Goal: Communication & Community: Share content

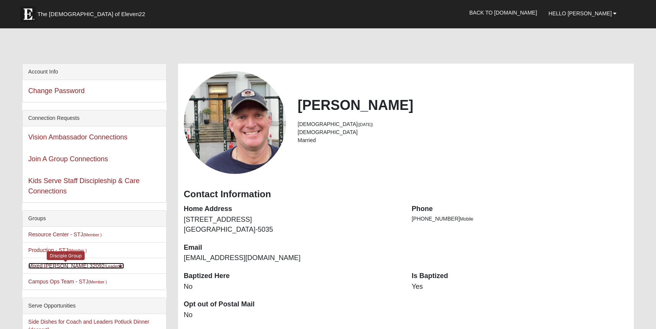
click at [51, 267] on link "Mixed [PERSON_NAME] 32092 (Leader )" at bounding box center [76, 266] width 96 height 6
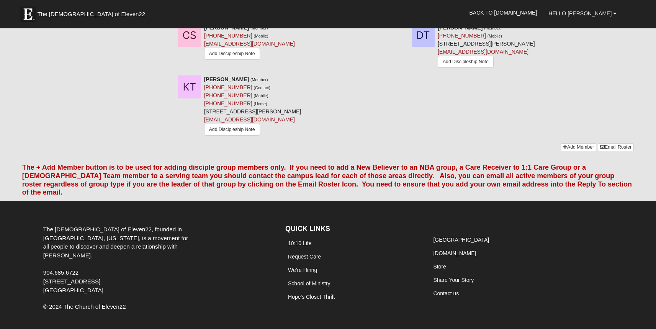
scroll to position [836, 0]
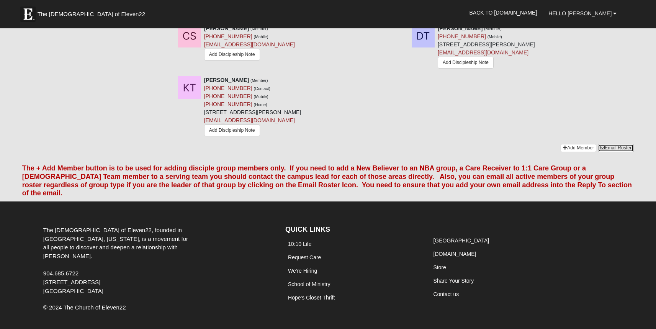
click at [610, 149] on link "Email Roster" at bounding box center [616, 148] width 36 height 8
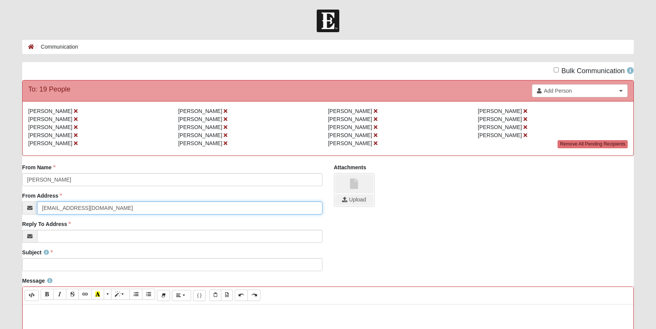
click at [82, 211] on input "[EMAIL_ADDRESS][DOMAIN_NAME]" at bounding box center [179, 207] width 285 height 13
type input "[EMAIL_ADDRESS][DOMAIN_NAME]"
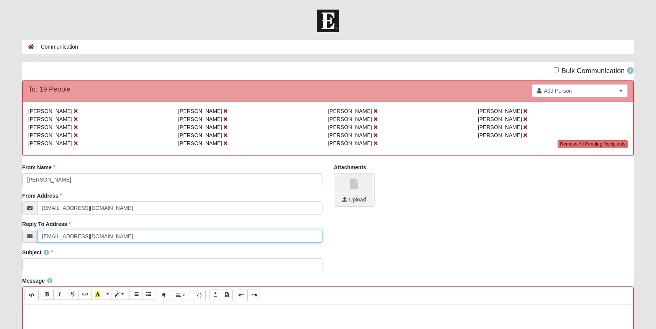
type input "[EMAIL_ADDRESS][DOMAIN_NAME]"
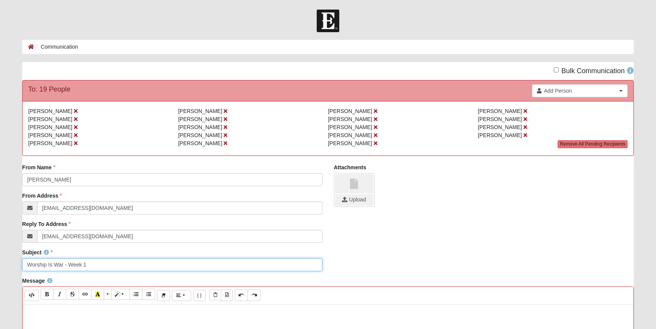
type input "Worship Is War - Week 1"
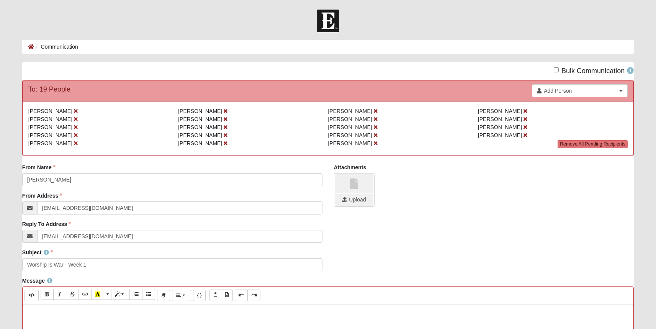
paste div
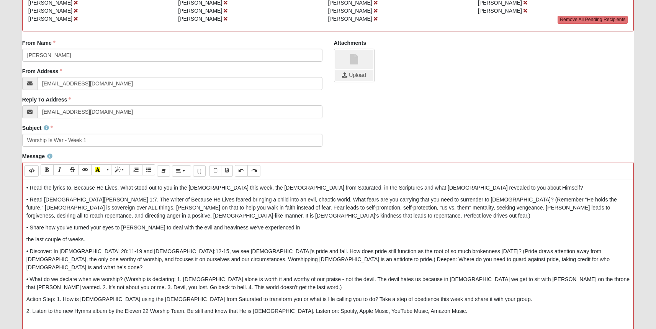
scroll to position [126, 0]
click at [25, 237] on div "• Read the lyrics to, Because He Lives. What stood out to you in the [DEMOGRAPH…" at bounding box center [328, 294] width 611 height 230
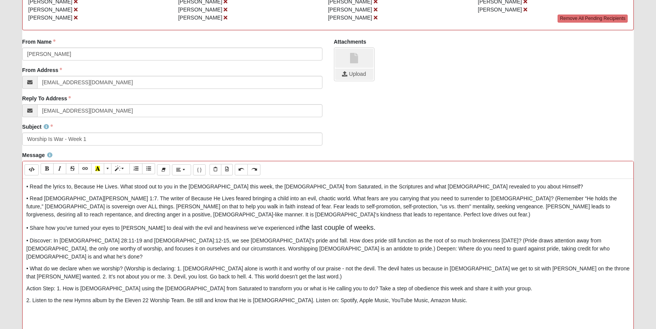
click at [26, 294] on div "• Read the lyrics to, Because He Lives. What stood out to you in the [DEMOGRAPH…" at bounding box center [328, 294] width 611 height 230
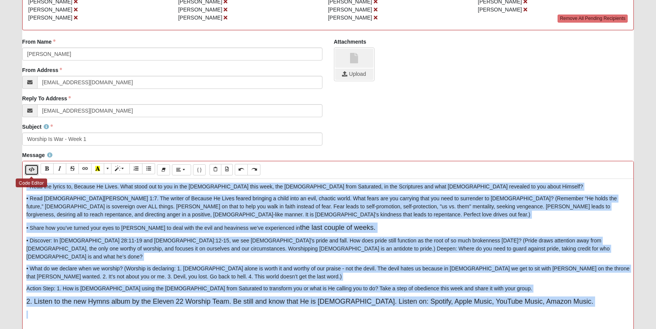
click at [33, 172] on icon "Code Editor" at bounding box center [32, 169] width 6 height 5
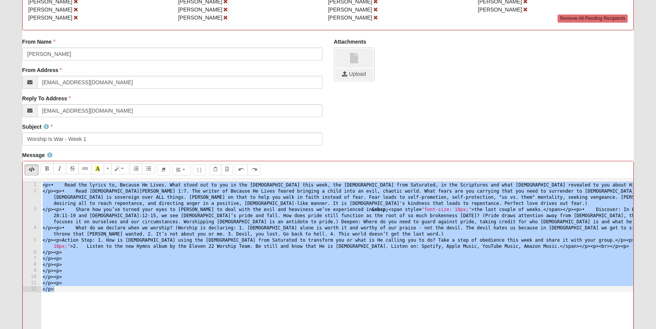
click at [208, 209] on div "< p > • Read the lyrics to, Because He Lives. What stood out to you in the [DEM…" at bounding box center [337, 302] width 592 height 241
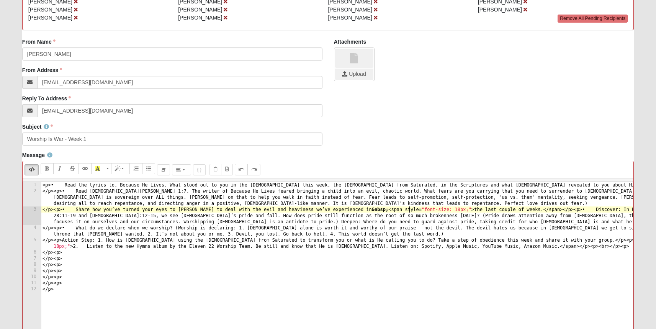
click at [410, 211] on div "< p > • Read the lyrics to, Because He Lives. What stood out to you in the [DEM…" at bounding box center [337, 302] width 592 height 241
click at [371, 211] on div "< p > • Read the lyrics to, Because He Lives. What stood out to you in the [DEM…" at bounding box center [337, 302] width 592 height 241
drag, startPoint x: 349, startPoint y: 211, endPoint x: 451, endPoint y: 209, distance: 102.2
click at [451, 210] on div "< p > • Read the lyrics to, Because He Lives. What stood out to you in the [DEM…" at bounding box center [337, 302] width 592 height 241
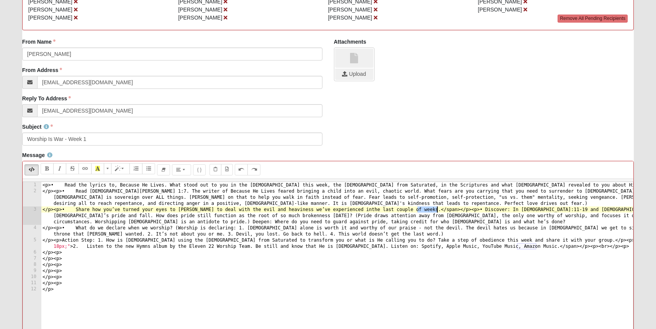
drag, startPoint x: 416, startPoint y: 211, endPoint x: 436, endPoint y: 211, distance: 20.3
click at [436, 211] on div "< p > • Read the lyrics to, Because He Lives. What stood out to you in the [DEM…" at bounding box center [337, 302] width 592 height 241
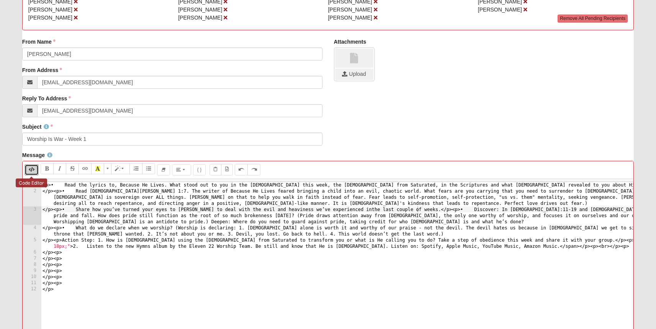
click at [36, 166] on button "Code Editor" at bounding box center [32, 169] width 14 height 11
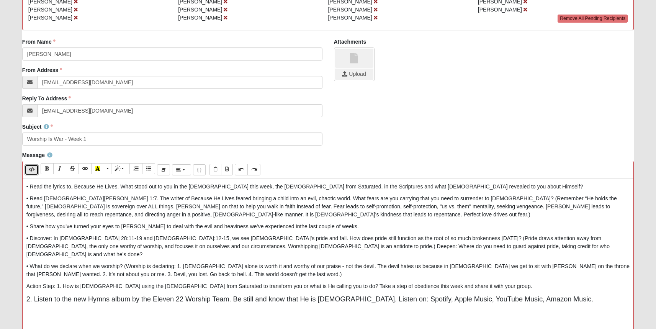
click at [36, 166] on button "Code Editor" at bounding box center [32, 169] width 14 height 11
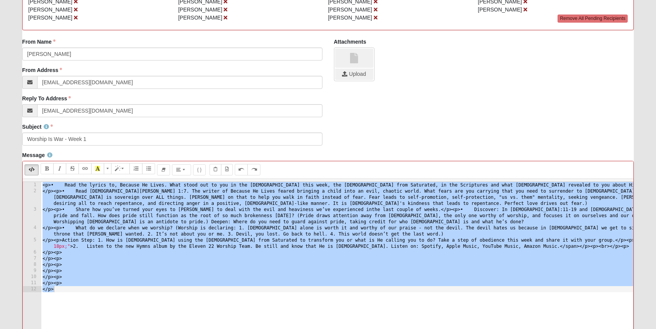
click at [159, 261] on div "< p > • Read the lyrics to, Because He Lives. What stood out to you in the [DEM…" at bounding box center [337, 302] width 592 height 241
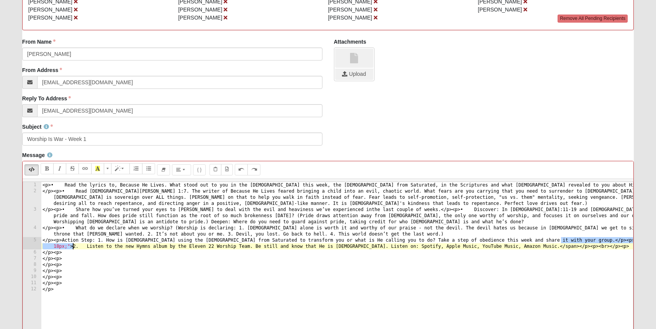
drag, startPoint x: 562, startPoint y: 240, endPoint x: 73, endPoint y: 245, distance: 488.6
click at [73, 245] on div "< p > • Read the lyrics to, Because He Lives. What stood out to you in the [DEM…" at bounding box center [337, 302] width 592 height 241
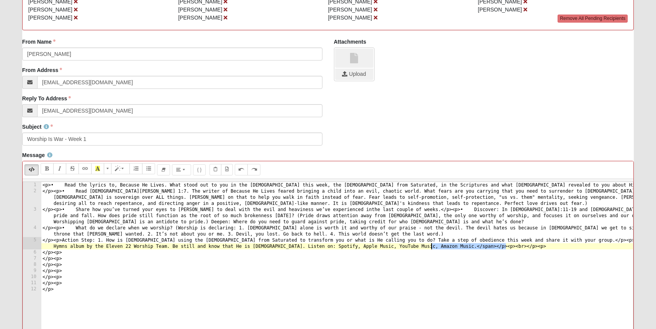
drag, startPoint x: 520, startPoint y: 247, endPoint x: 433, endPoint y: 248, distance: 86.9
click at [433, 248] on div "< p > • Read the lyrics to, Because He Lives. What stood out to you in the [DEM…" at bounding box center [337, 302] width 592 height 241
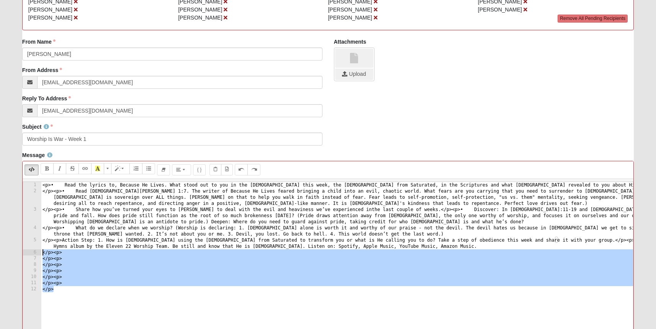
drag, startPoint x: 66, startPoint y: 293, endPoint x: 36, endPoint y: 254, distance: 49.3
click at [36, 254] on pre "</p><p>Action Step: 1. How is [DEMOGRAPHIC_DATA] using the [DEMOGRAPHIC_DATA] f…" at bounding box center [328, 296] width 611 height 230
type textarea "</p><p> </p><p>"
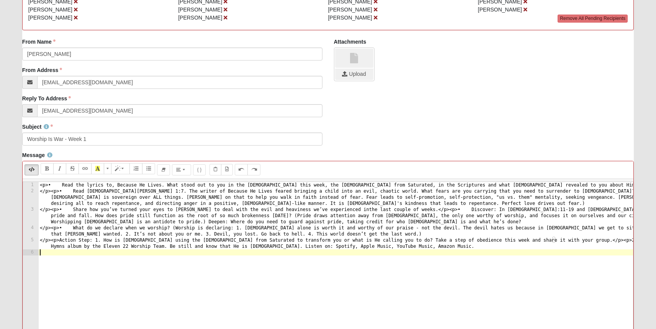
scroll to position [0, 0]
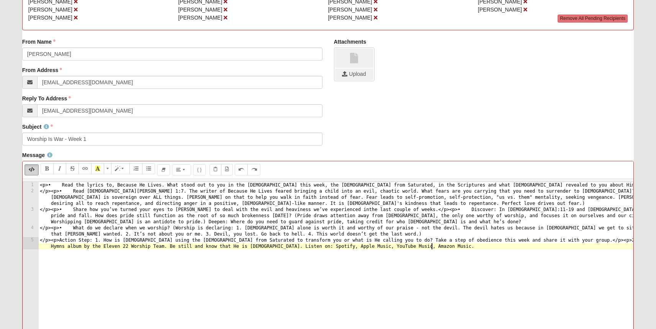
type textarea "</p><p>Action Step: 1. How is [DEMOGRAPHIC_DATA] using the [DEMOGRAPHIC_DATA] f…"
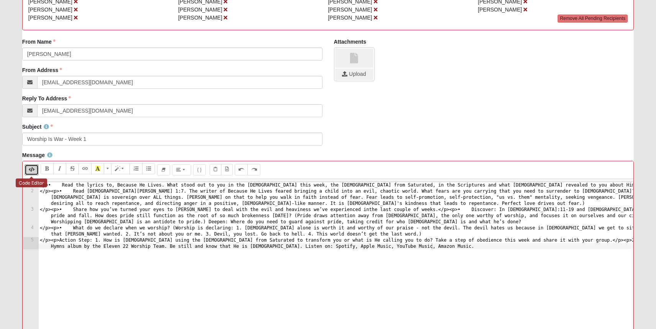
click at [29, 171] on icon "Code Editor" at bounding box center [32, 169] width 6 height 5
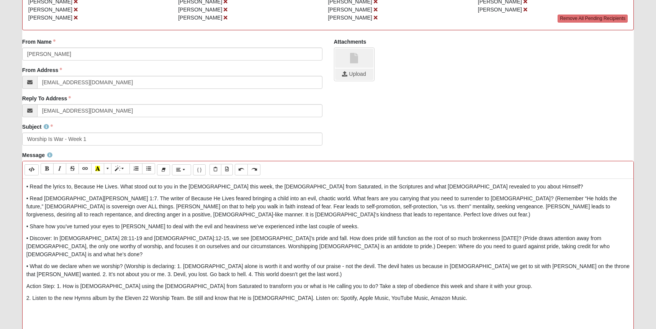
click at [26, 294] on p "2. Listen to the new Hymns album by the Eleven 22 Worship Team. Be still and kn…" at bounding box center [327, 298] width 603 height 8
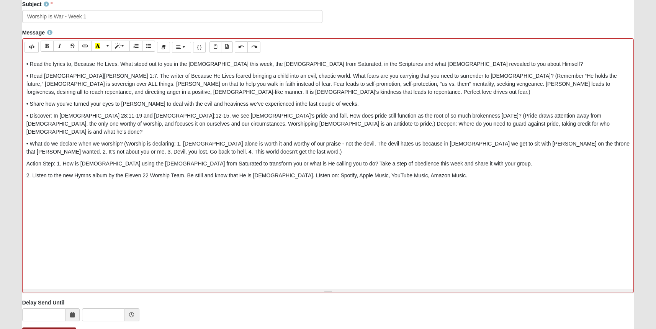
scroll to position [299, 0]
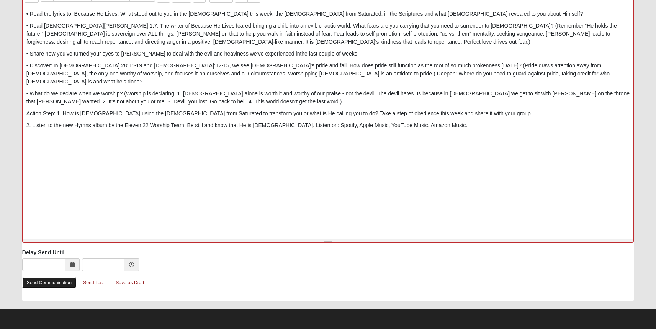
click at [54, 283] on link "Send Communication" at bounding box center [49, 282] width 54 height 11
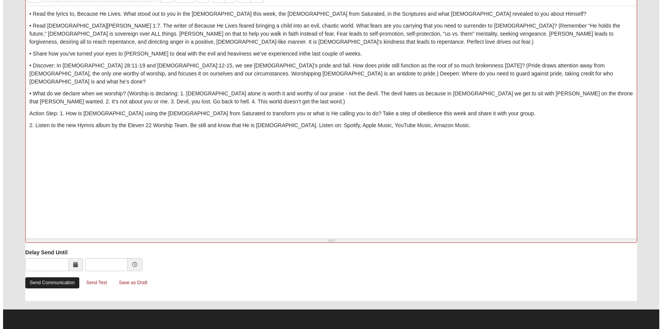
scroll to position [0, 0]
